Goal: Subscribe to service/newsletter

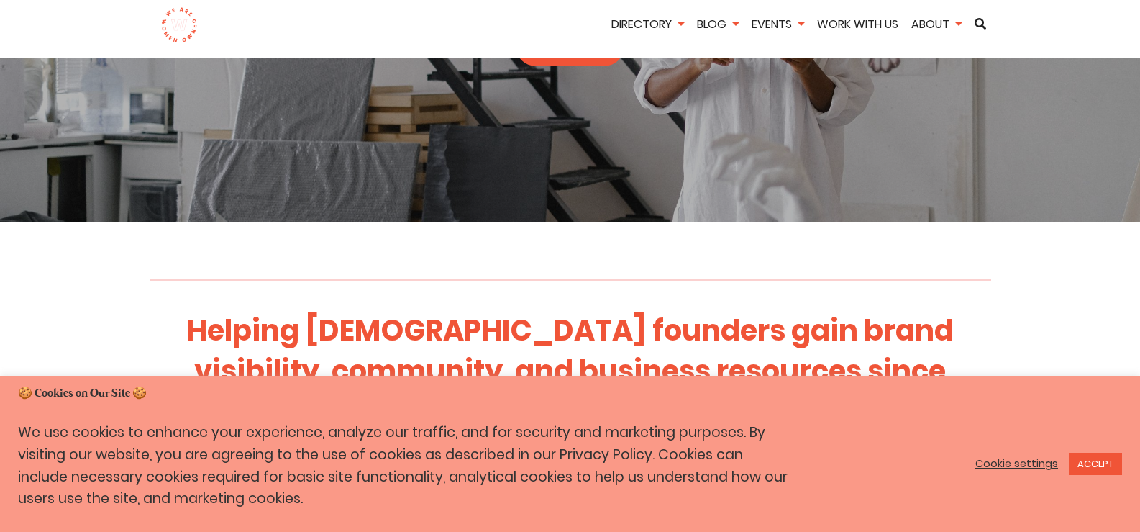
scroll to position [288, 0]
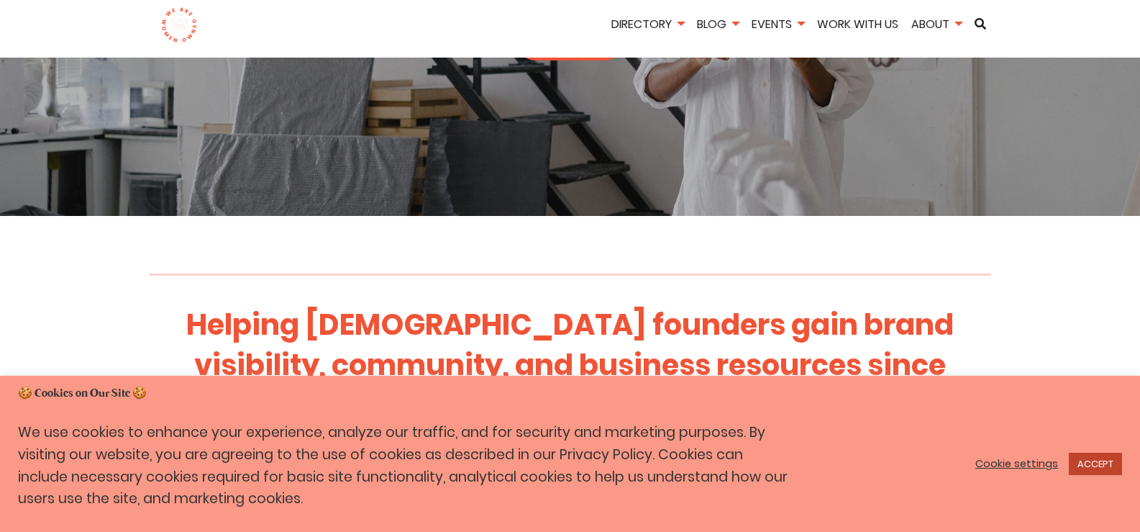
click at [1112, 462] on link "ACCEPT" at bounding box center [1095, 464] width 53 height 22
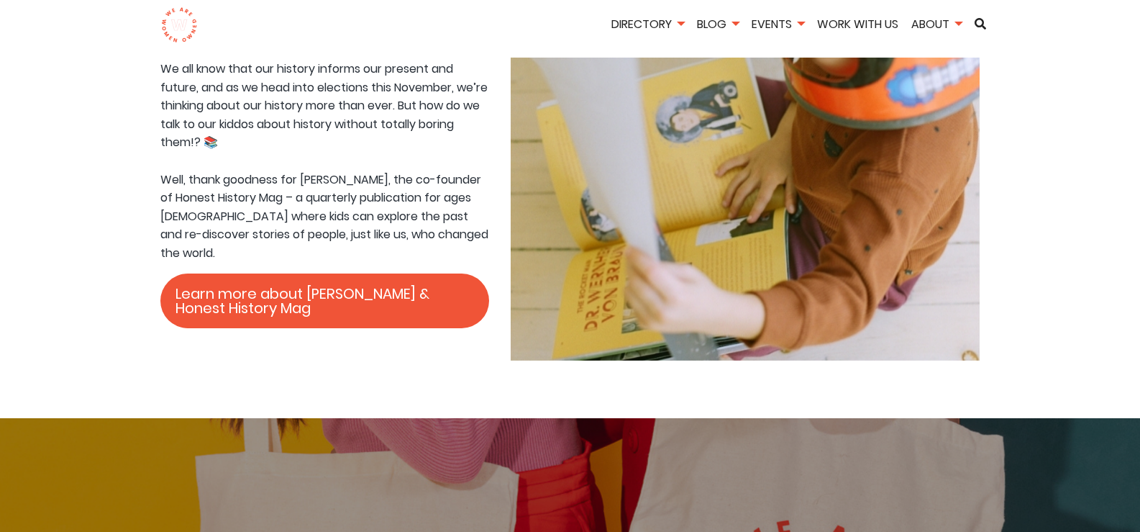
scroll to position [1871, 0]
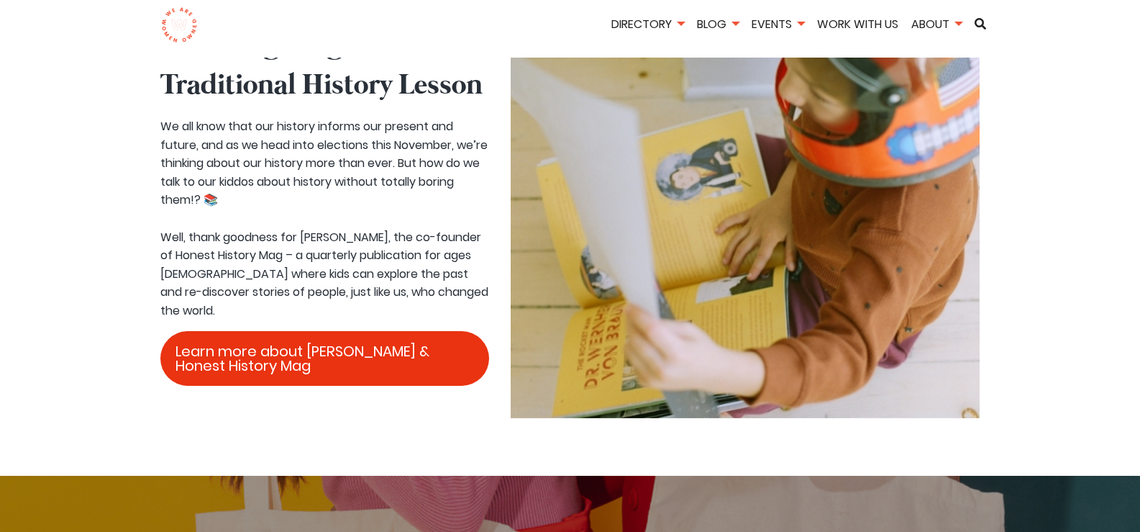
click at [299, 331] on link "Learn more about Brooke & Honest History Mag" at bounding box center [325, 358] width 330 height 55
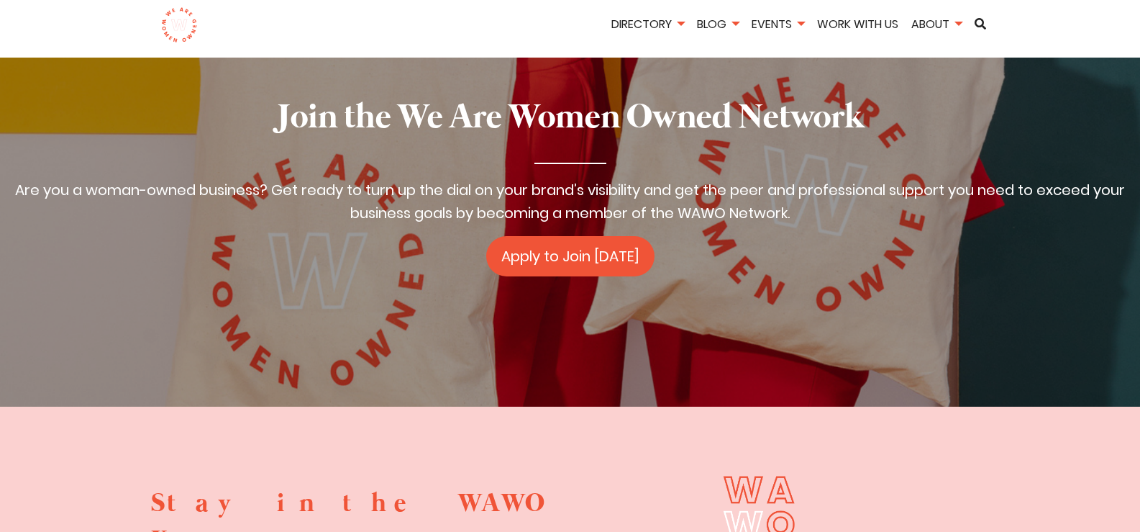
scroll to position [2374, 0]
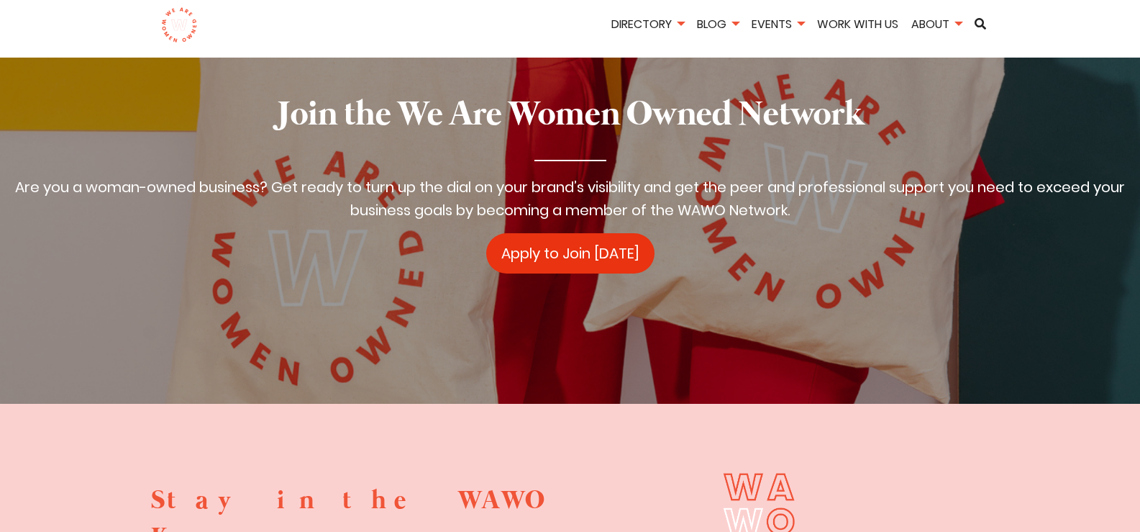
click at [575, 233] on link "Apply to Join Today" at bounding box center [570, 253] width 168 height 40
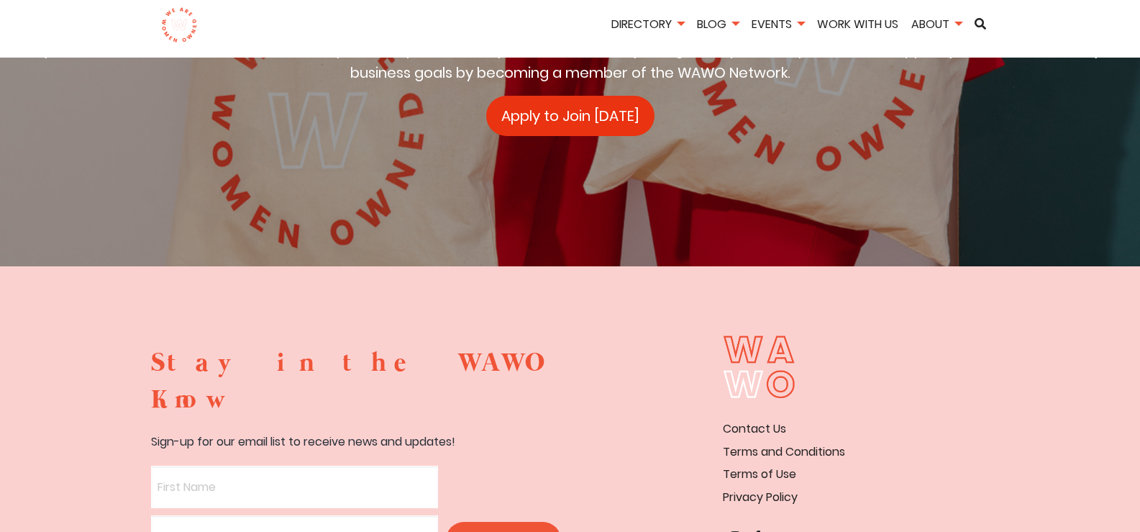
scroll to position [2662, 0]
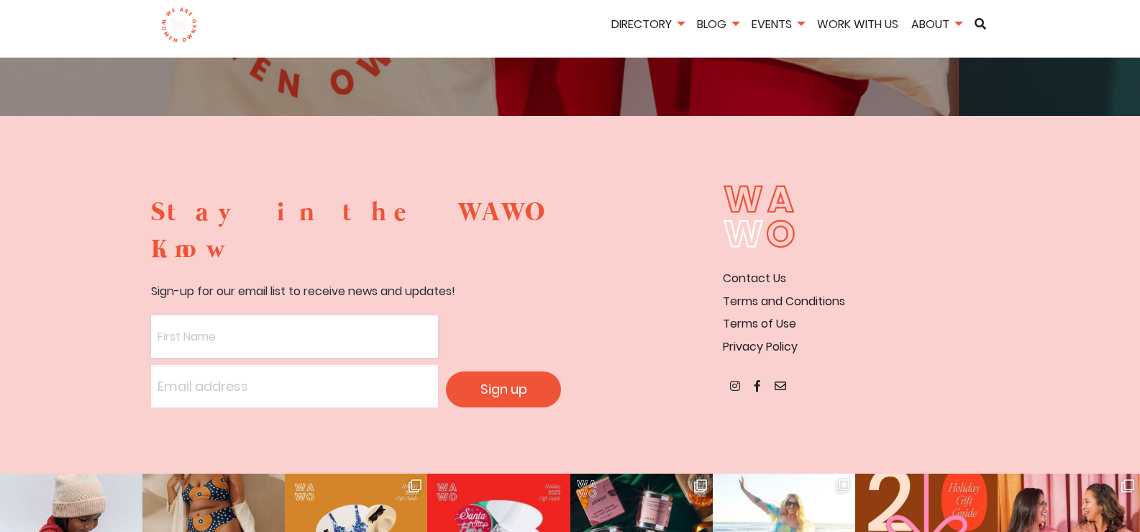
click at [235, 315] on input "text" at bounding box center [294, 336] width 287 height 42
type input "Jamie"
click at [230, 365] on input "email" at bounding box center [294, 386] width 287 height 42
type input "trinity1011.1@juno.com"
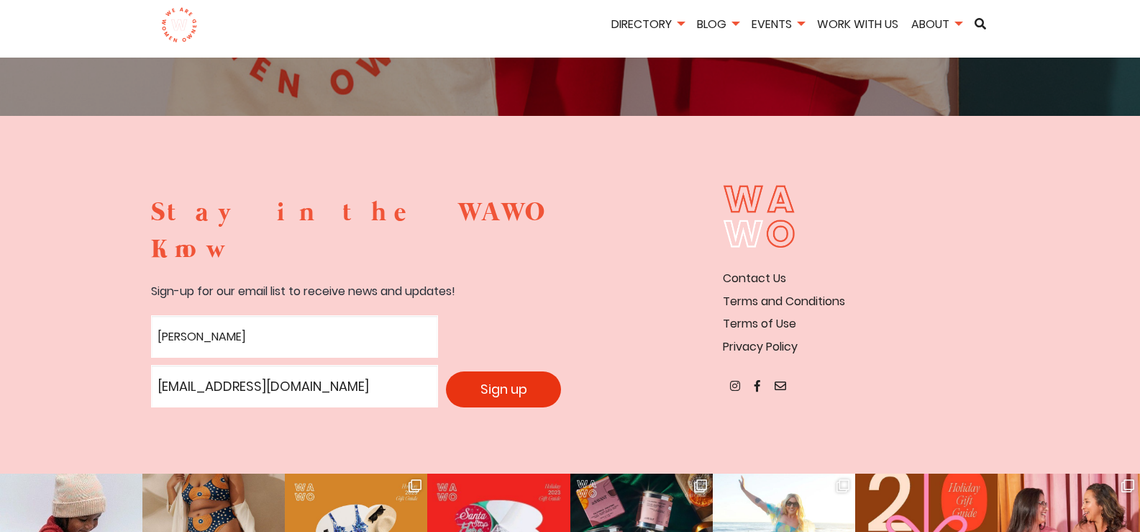
click at [484, 371] on input "Sign up" at bounding box center [503, 389] width 115 height 36
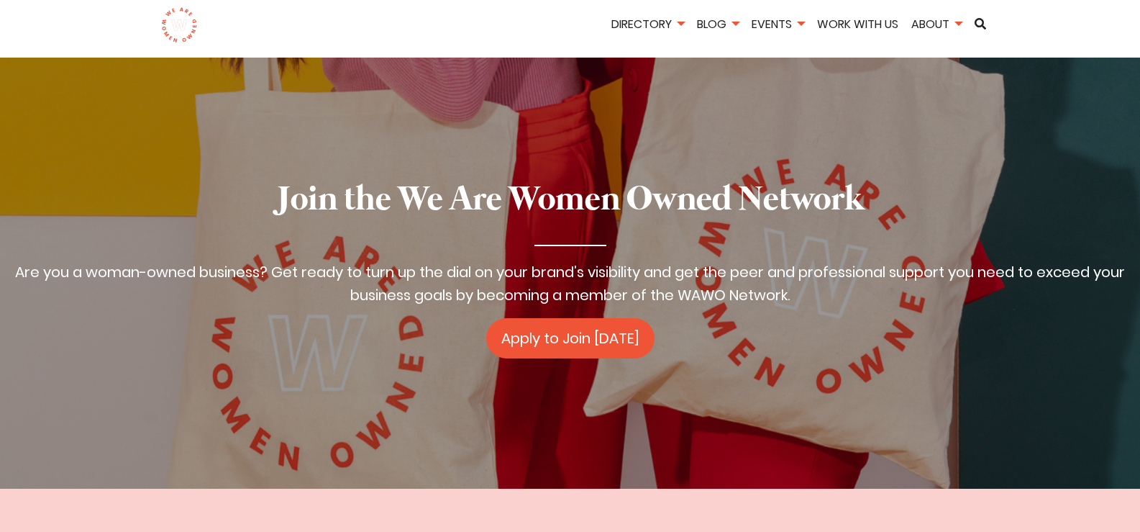
scroll to position [2279, 0]
